Goal: Find specific page/section: Find specific page/section

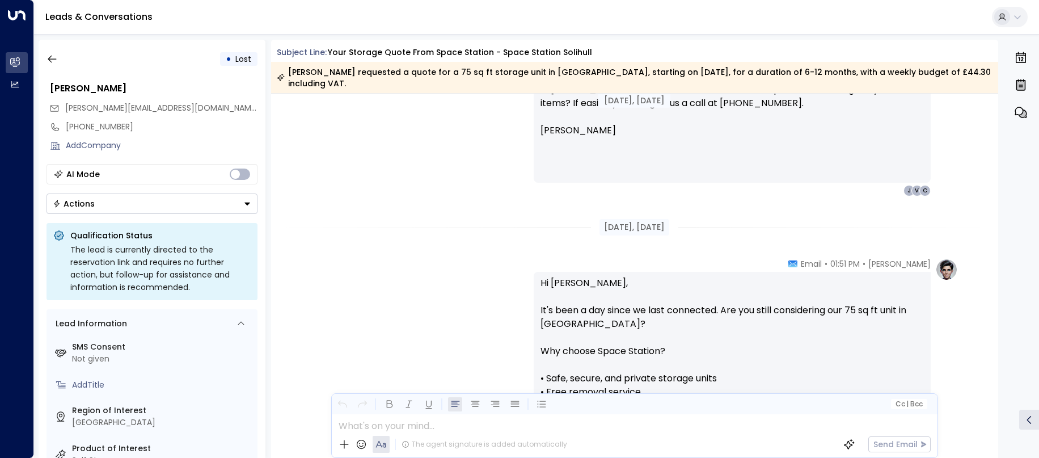
scroll to position [634, 0]
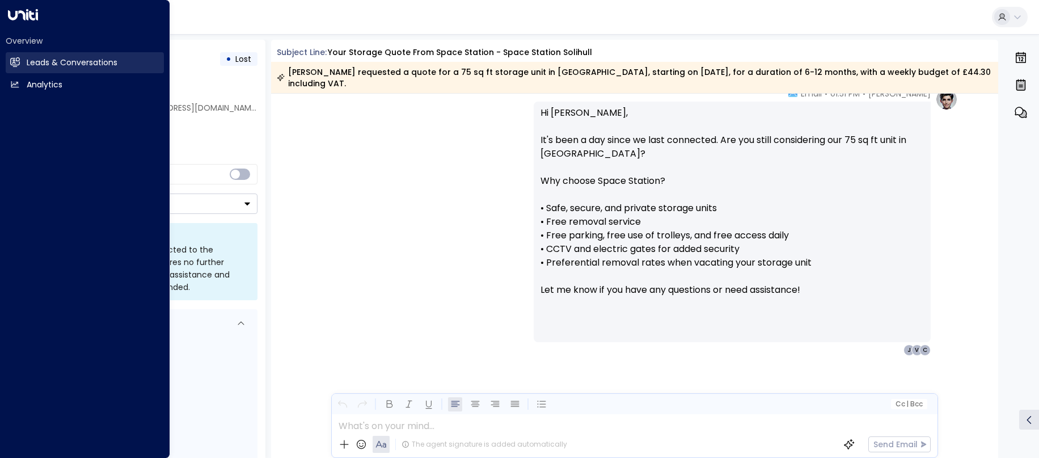
click at [20, 61] on link "Leads & Conversations Leads & Conversations" at bounding box center [85, 62] width 158 height 21
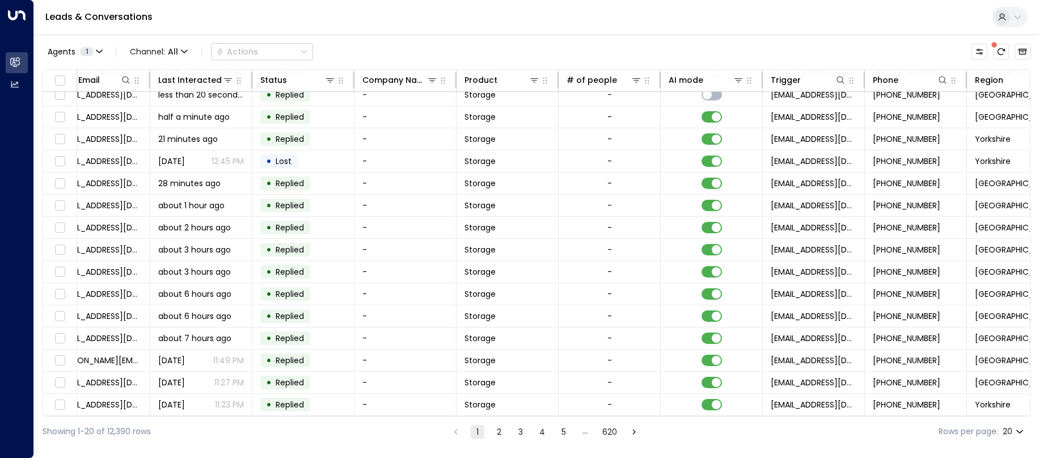
scroll to position [122, 277]
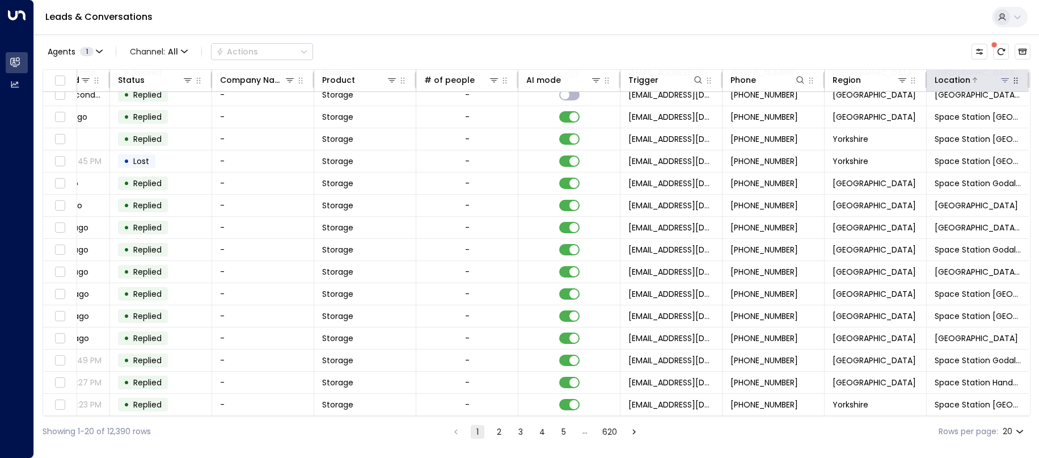
click at [1004, 83] on icon at bounding box center [1005, 79] width 9 height 9
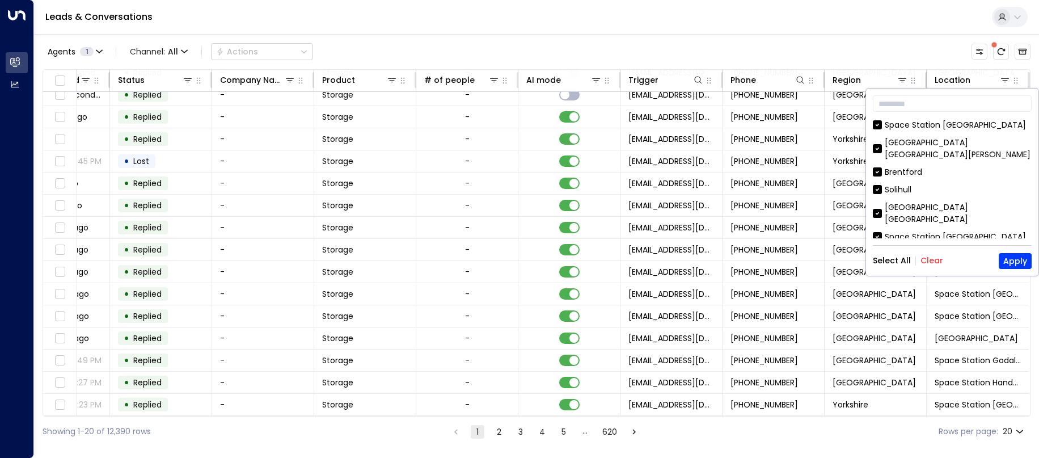
click at [934, 265] on button "Clear" at bounding box center [932, 260] width 23 height 9
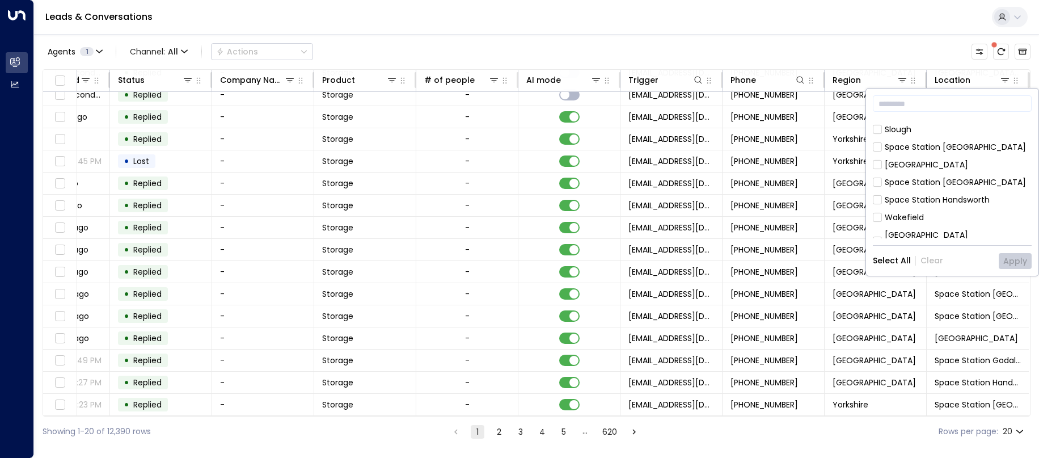
scroll to position [103, 0]
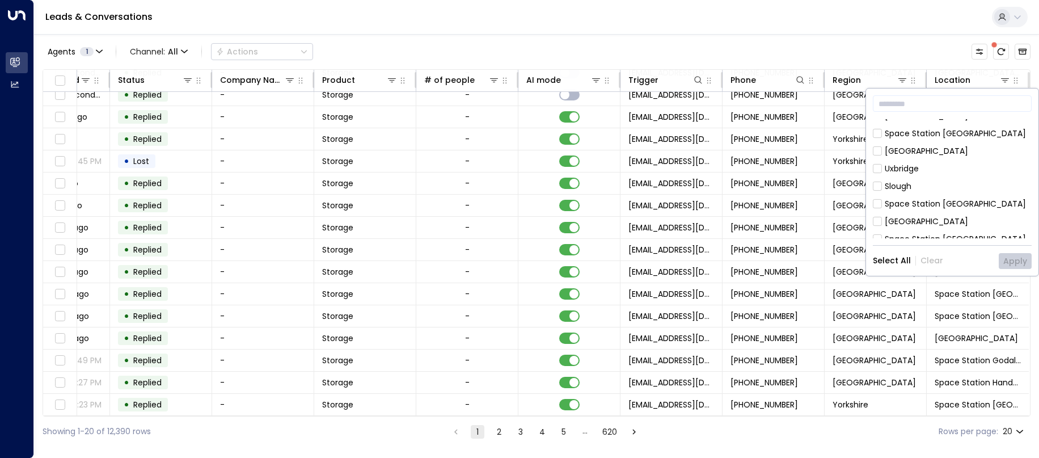
click at [945, 233] on div "Space Station [GEOGRAPHIC_DATA]" at bounding box center [955, 239] width 141 height 12
click at [1019, 262] on button "Apply" at bounding box center [1015, 261] width 33 height 16
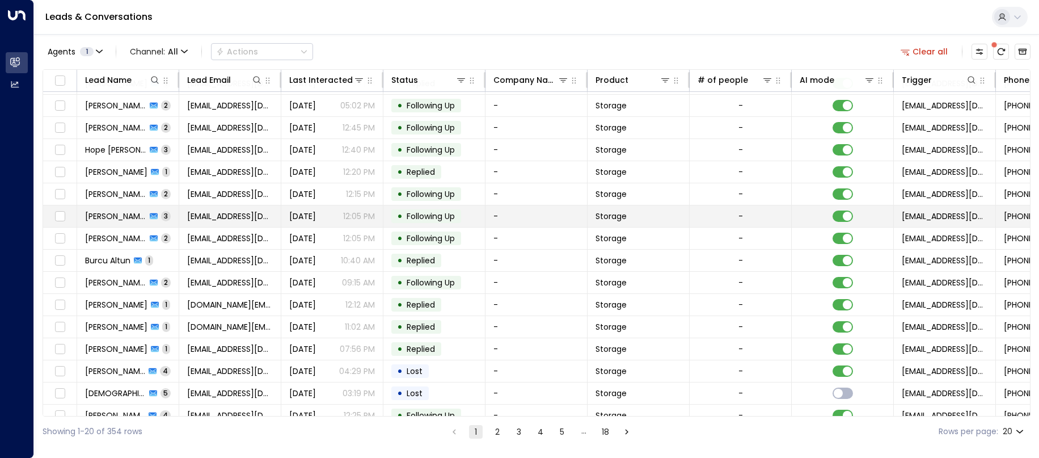
scroll to position [113, 0]
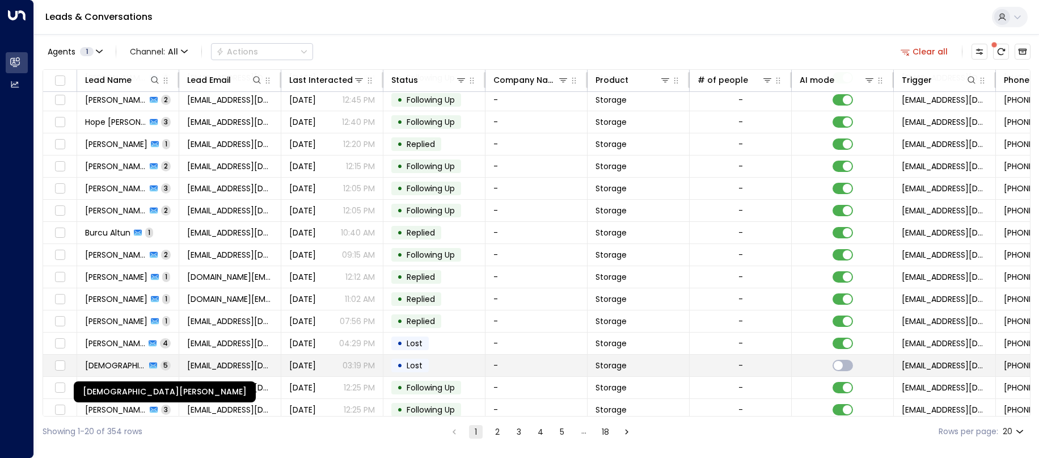
click at [121, 362] on span "[DEMOGRAPHIC_DATA][PERSON_NAME]" at bounding box center [115, 365] width 61 height 11
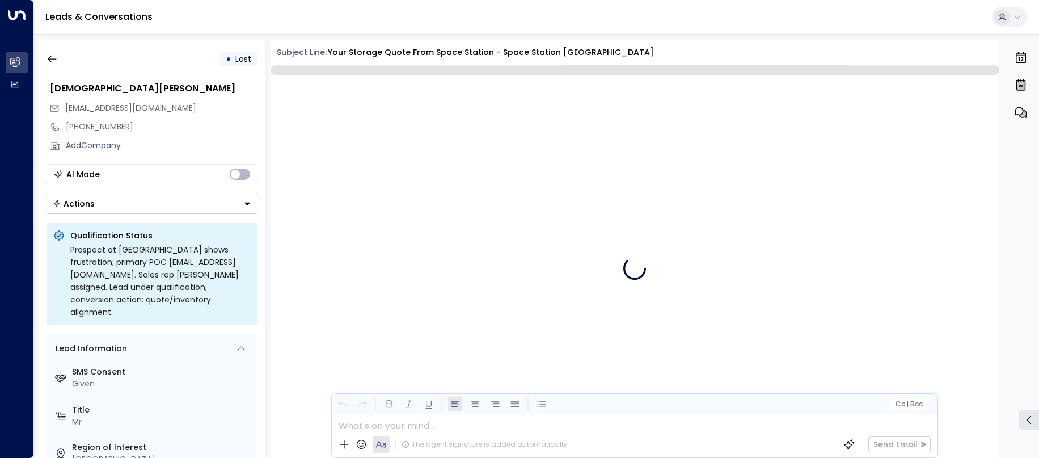
scroll to position [1855, 0]
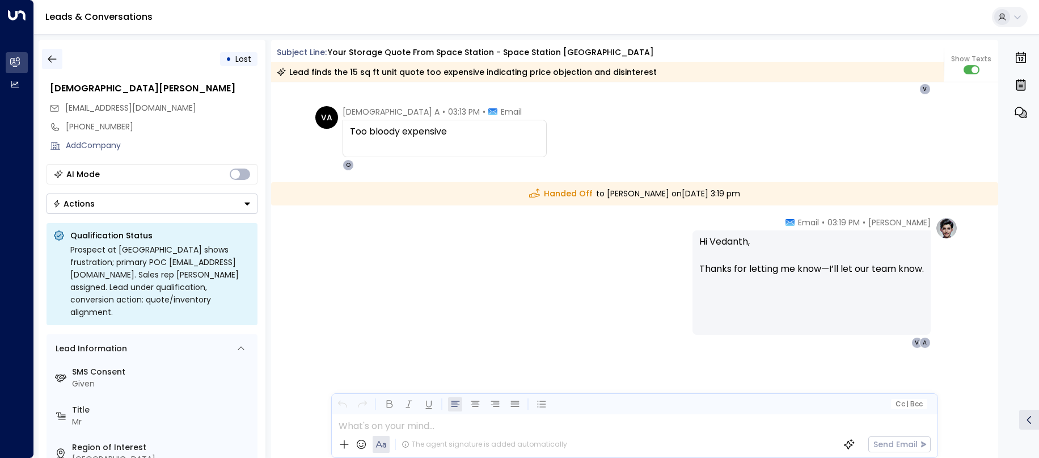
click at [53, 58] on icon "button" at bounding box center [52, 58] width 11 height 11
